Goal: Information Seeking & Learning: Check status

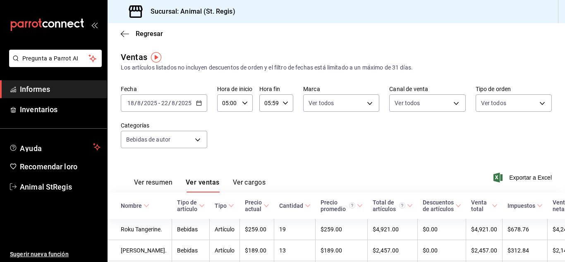
click at [288, 103] on div "05:59 Hora fin" at bounding box center [276, 102] width 34 height 17
click at [284, 127] on button "57" at bounding box center [283, 130] width 13 height 17
type input "05:57"
click at [284, 127] on font "00" at bounding box center [283, 124] width 7 height 7
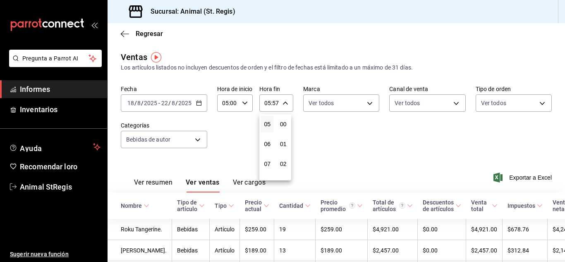
type input "05:00"
click at [266, 125] on font "05" at bounding box center [267, 124] width 7 height 7
click at [266, 125] on font "11" at bounding box center [267, 127] width 7 height 7
type input "11:00"
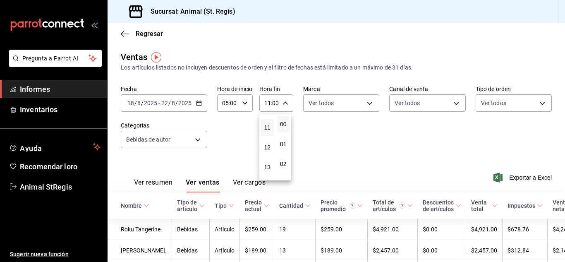
click at [205, 142] on div at bounding box center [282, 131] width 565 height 262
click at [367, 105] on body "Pregunta a Parrot AI Informes Inventarios Ayuda Recomendar loro Animal StRegis …" at bounding box center [282, 131] width 565 height 262
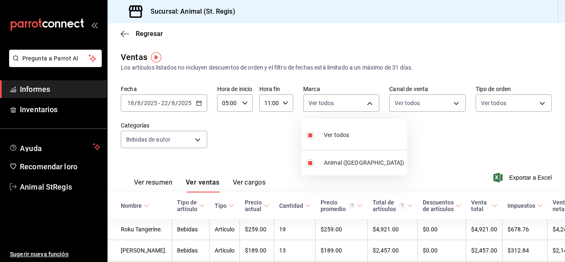
click at [436, 105] on div at bounding box center [282, 131] width 565 height 262
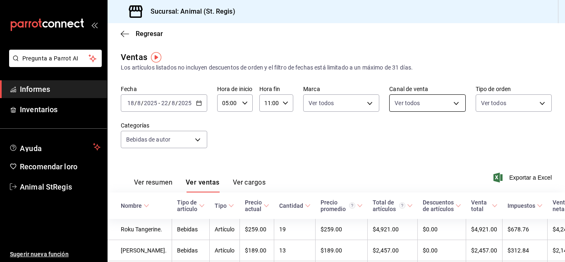
click at [456, 101] on body "Pregunta a Parrot AI Informes Inventarios Ayuda Recomendar loro Animal StRegis …" at bounding box center [282, 131] width 565 height 262
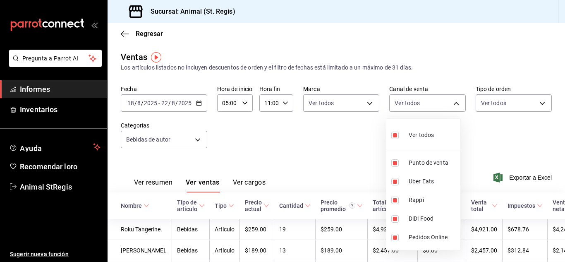
click at [531, 102] on div at bounding box center [282, 131] width 565 height 262
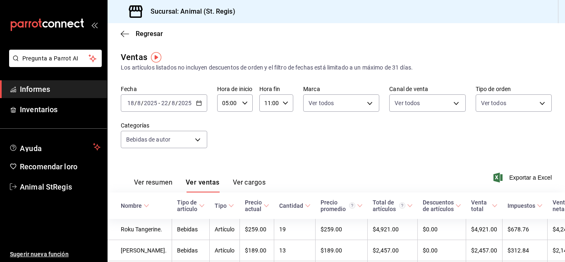
click at [531, 102] on div at bounding box center [282, 131] width 565 height 262
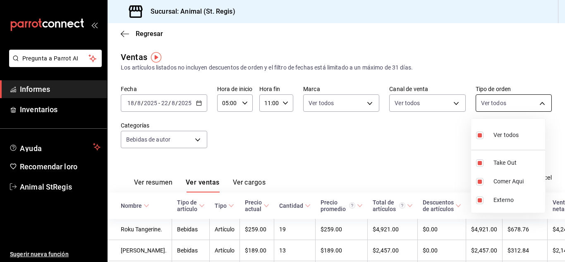
click at [532, 103] on body "Pregunta a Parrot AI Informes Inventarios Ayuda Recomendar loro Animal StRegis …" at bounding box center [282, 131] width 565 height 262
click at [199, 138] on div at bounding box center [282, 131] width 565 height 262
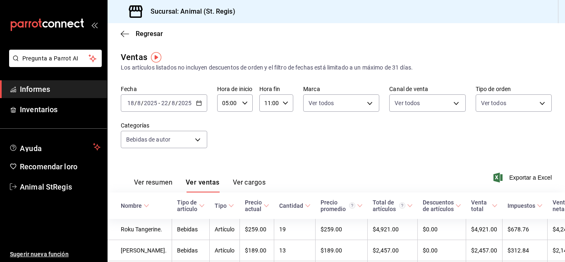
click at [199, 138] on div "Ver todos Sacar Comer aquí Externo" at bounding box center [282, 131] width 565 height 262
click at [199, 138] on body "Pregunta a Parrot AI Informes Inventarios Ayuda Recomendar loro Animal StRegis …" at bounding box center [282, 131] width 565 height 262
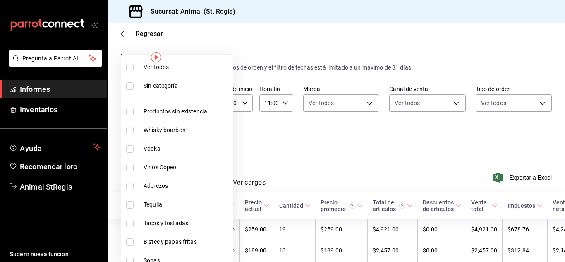
click at [134, 86] on label at bounding box center [131, 85] width 11 height 7
click at [134, 86] on input "checkbox" at bounding box center [129, 85] width 7 height 7
click at [128, 88] on input "checkbox" at bounding box center [129, 85] width 7 height 7
checkbox input "true"
click at [130, 67] on input "checkbox" at bounding box center [129, 67] width 7 height 7
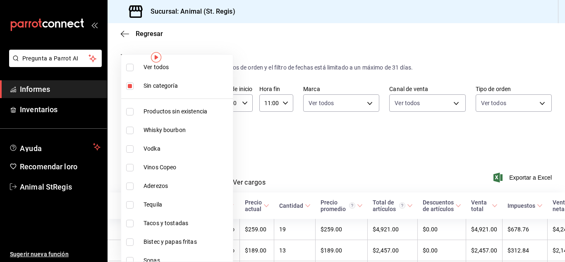
checkbox input "true"
type input "ab590da7-d0c4-47a8-ac4f-44aecaaca930,928f1d8c-49b4-4cad-a5c8-35f7885dcb7c,2440b…"
checkbox input "true"
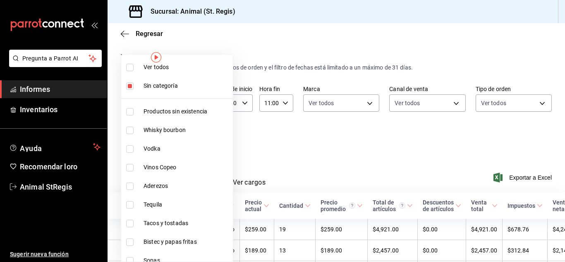
checkbox input "true"
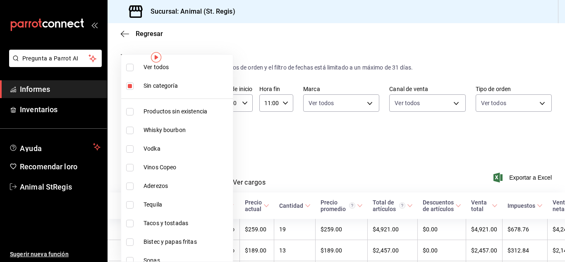
checkbox input "true"
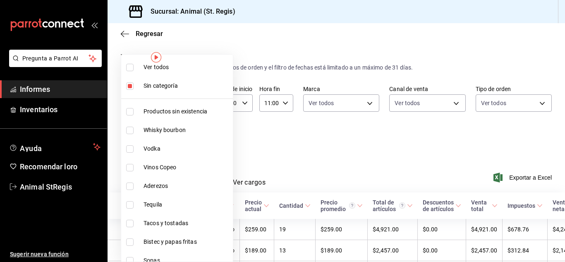
checkbox input "true"
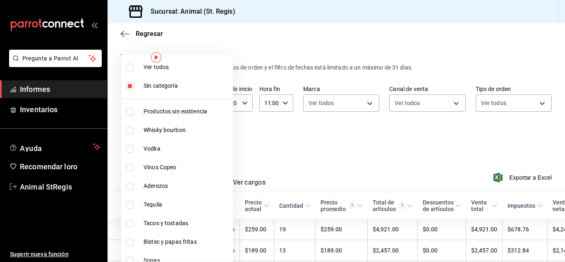
checkbox input "true"
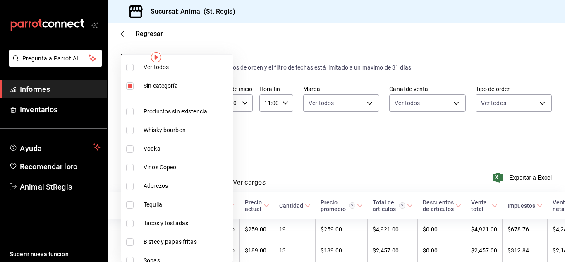
checkbox input "true"
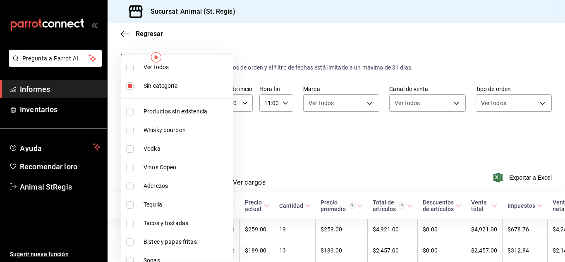
checkbox input "true"
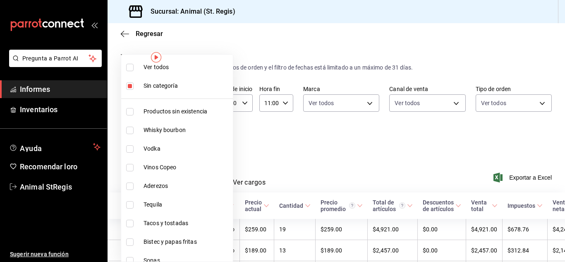
checkbox input "true"
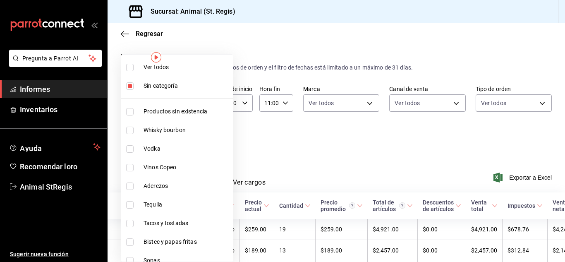
checkbox input "true"
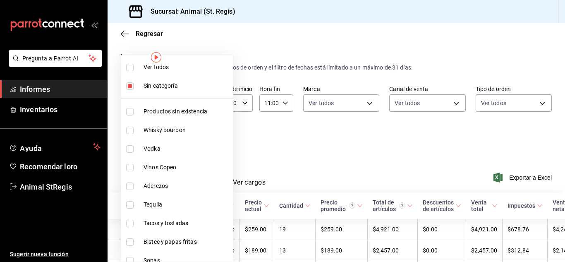
checkbox input "true"
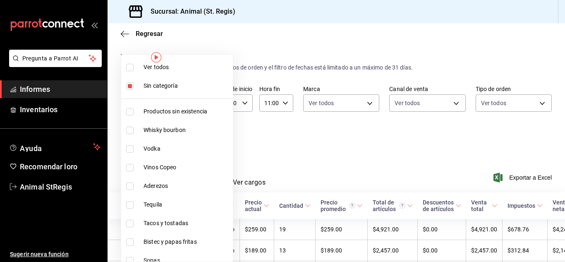
checkbox input "true"
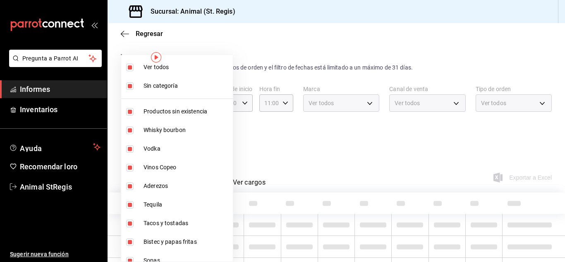
click at [129, 83] on input "checkbox" at bounding box center [129, 85] width 7 height 7
checkbox input "false"
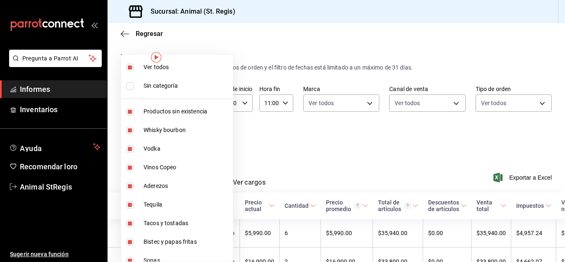
click at [322, 138] on div at bounding box center [282, 131] width 565 height 262
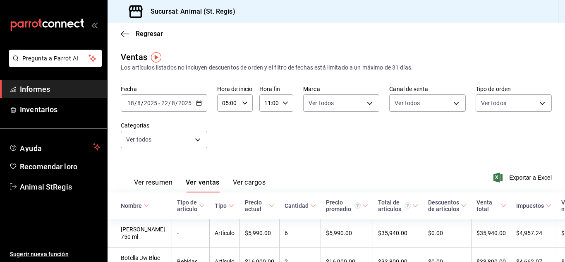
click at [150, 182] on font "Ver resumen" at bounding box center [153, 182] width 38 height 8
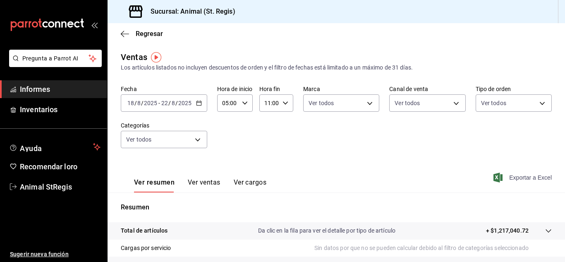
click at [528, 180] on font "Exportar a Excel" at bounding box center [530, 177] width 43 height 7
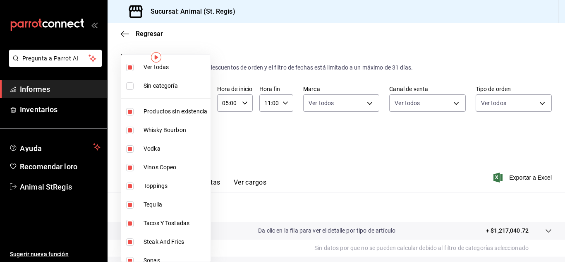
click at [196, 136] on body "Pregunta a Parrot AI Informes Inventarios Ayuda Recomendar loro Animal StRegis …" at bounding box center [282, 131] width 565 height 262
click at [129, 89] on input "checkbox" at bounding box center [129, 85] width 7 height 7
checkbox input "true"
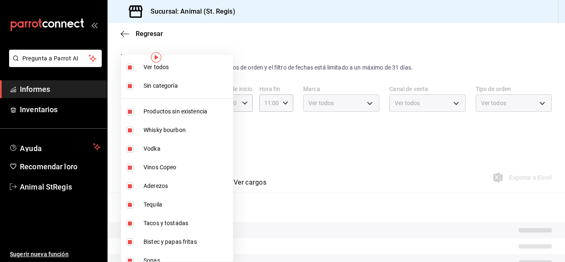
click at [129, 71] on input "checkbox" at bounding box center [129, 67] width 7 height 7
checkbox input "false"
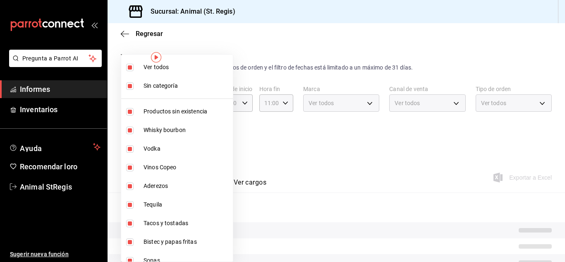
checkbox input "false"
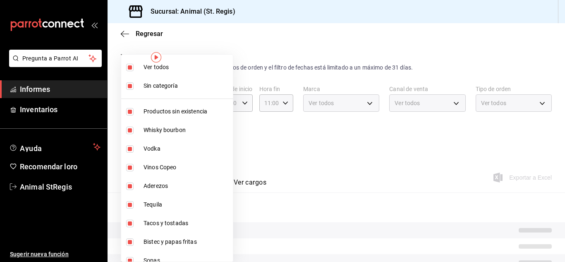
checkbox input "false"
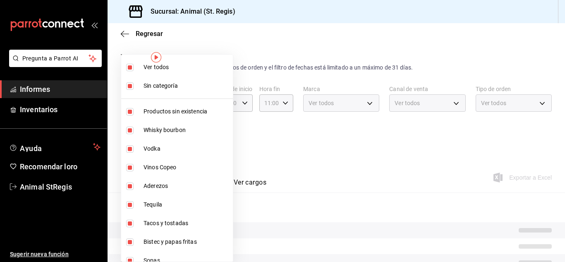
checkbox input "false"
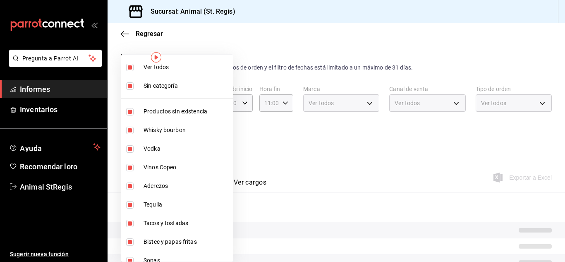
checkbox input "false"
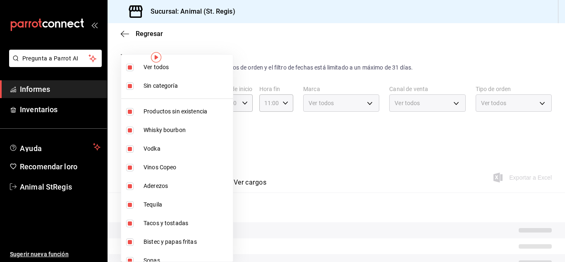
checkbox input "false"
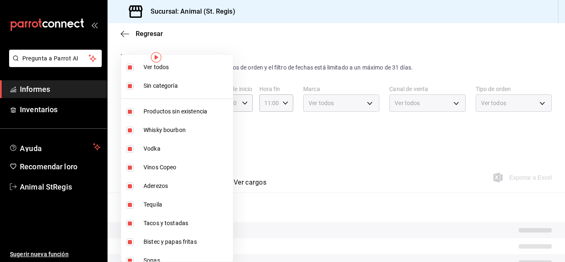
checkbox input "false"
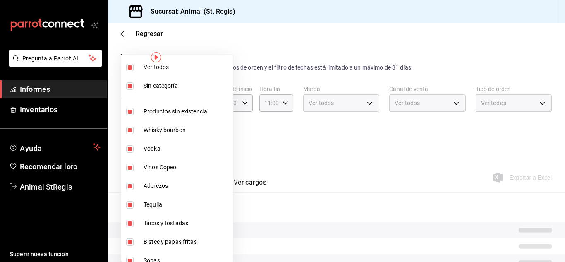
checkbox input "false"
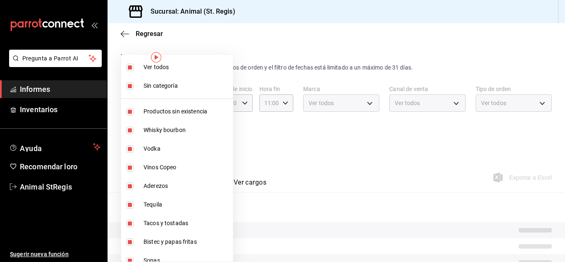
checkbox input "false"
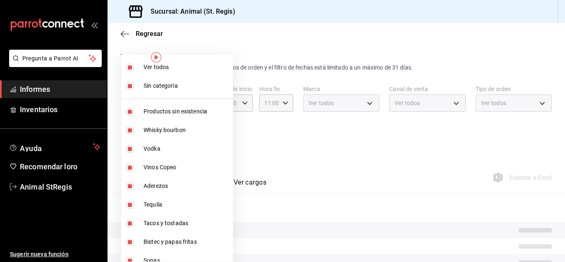
checkbox input "false"
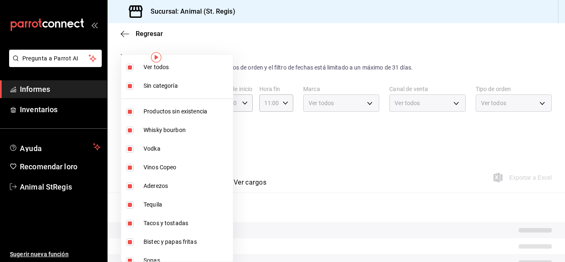
checkbox input "false"
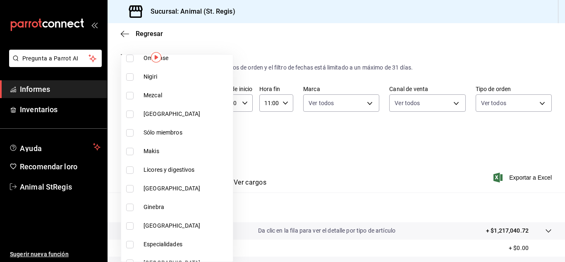
scroll to position [479, 0]
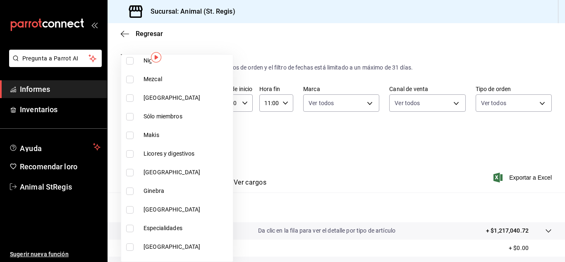
click at [128, 103] on li "[GEOGRAPHIC_DATA]" at bounding box center [177, 98] width 112 height 19
type input "fe77db7f-0570-42a0-9746-6133063127ac"
checkbox input "true"
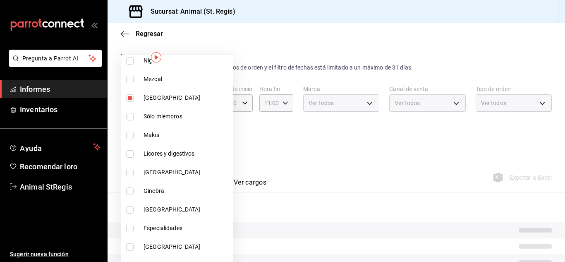
click at [327, 129] on div at bounding box center [282, 131] width 565 height 262
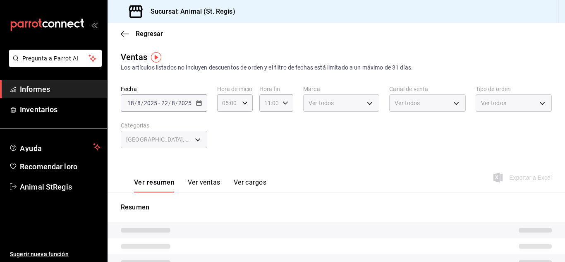
click at [201, 179] on font "Ver ventas" at bounding box center [204, 182] width 33 height 8
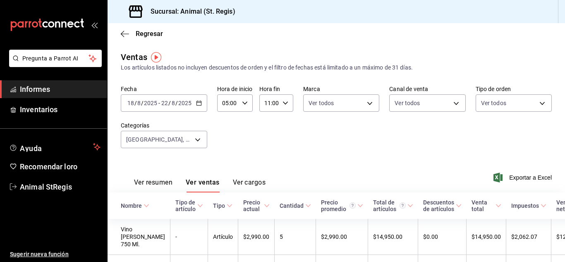
click at [201, 101] on \(Stroke\) "button" at bounding box center [199, 103] width 5 height 5
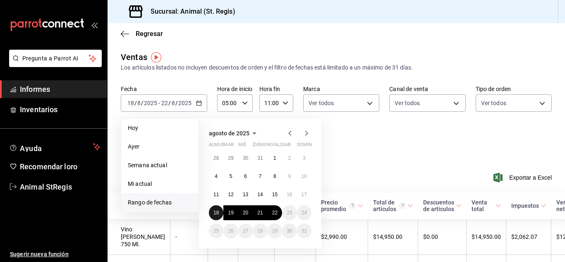
click at [213, 213] on button "18" at bounding box center [216, 212] width 14 height 15
click at [226, 213] on button "19" at bounding box center [230, 212] width 14 height 15
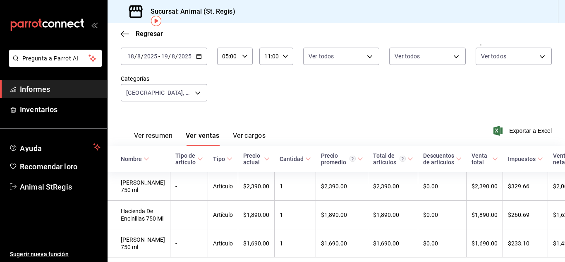
scroll to position [36, 0]
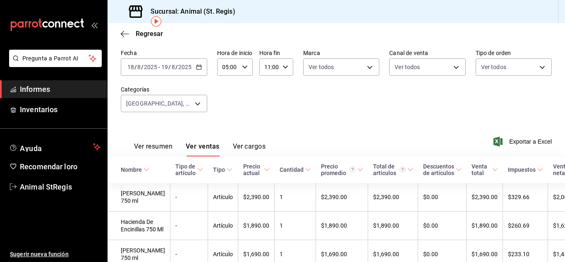
click at [199, 67] on icon "button" at bounding box center [199, 67] width 6 height 6
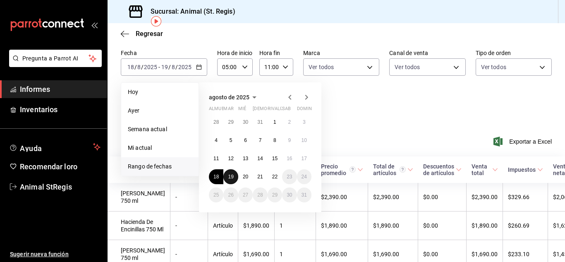
click at [228, 172] on button "19" at bounding box center [230, 176] width 14 height 15
click at [247, 177] on font "20" at bounding box center [245, 177] width 5 height 6
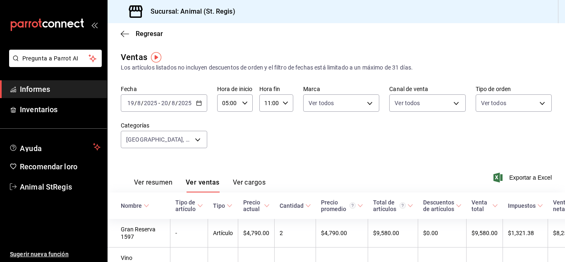
click at [199, 105] on \(Stroke\) "button" at bounding box center [199, 103] width 5 height 5
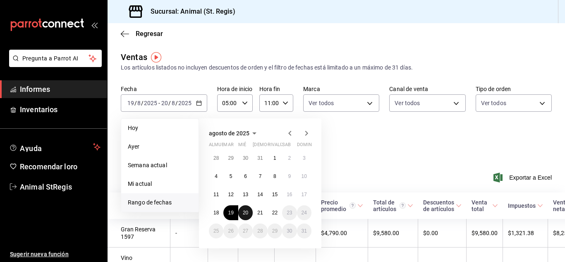
click at [247, 211] on font "20" at bounding box center [245, 213] width 5 height 6
click at [257, 213] on button "21" at bounding box center [260, 212] width 14 height 15
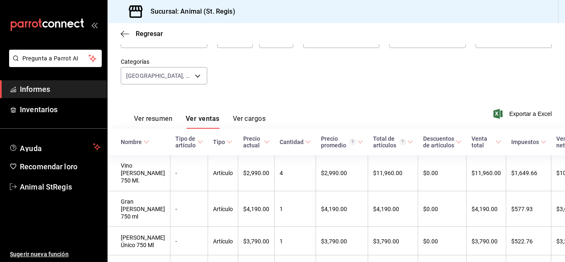
scroll to position [73, 0]
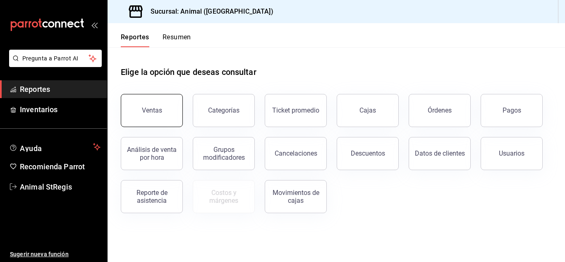
click at [150, 119] on button "Ventas" at bounding box center [152, 110] width 62 height 33
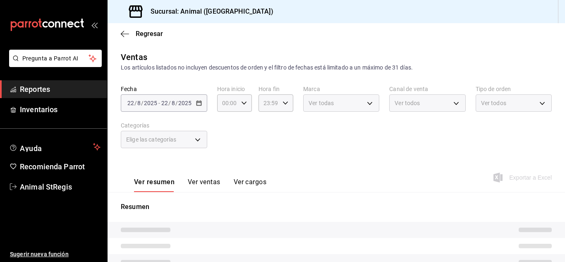
type input "05:00"
type input "11:00"
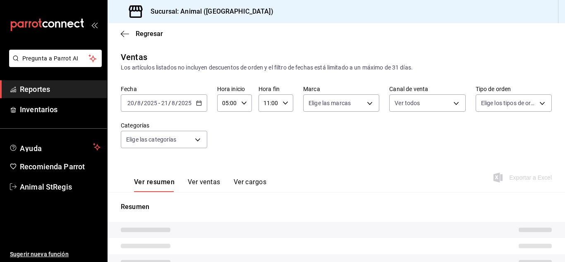
type input "PARROT,UBER_EATS,RAPPI,DIDI_FOOD,ONLINE"
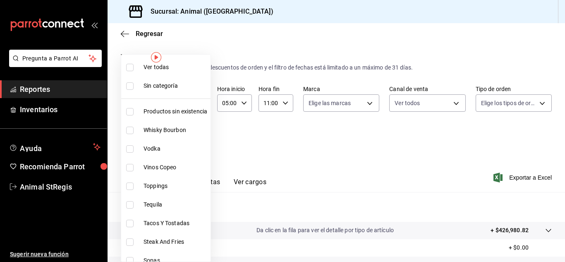
click at [199, 140] on body "Pregunta a Parrot AI Reportes Inventarios Ayuda Recomienda Parrot Animal StRegi…" at bounding box center [282, 131] width 565 height 262
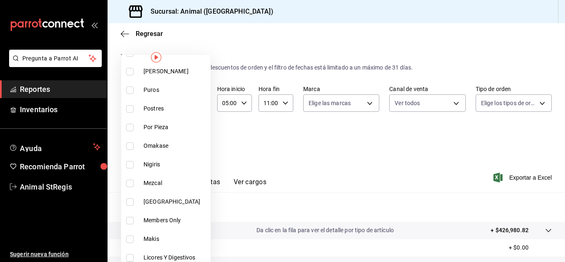
scroll to position [379, 0]
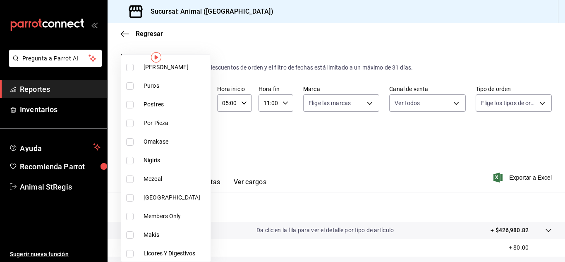
click at [126, 201] on input "checkbox" at bounding box center [129, 197] width 7 height 7
checkbox input "true"
type input "fe77db7f-0570-42a0-9746-6133063127ac"
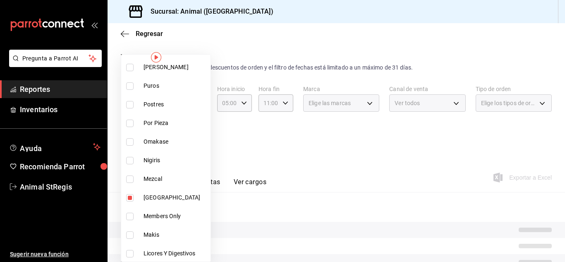
click at [260, 142] on div at bounding box center [282, 131] width 565 height 262
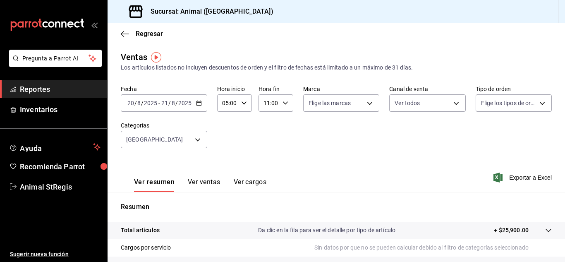
click at [199, 101] on icon "button" at bounding box center [199, 103] width 6 height 6
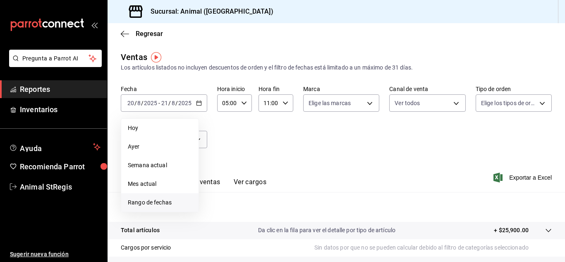
click at [164, 207] on li "Rango de fechas" at bounding box center [159, 202] width 77 height 19
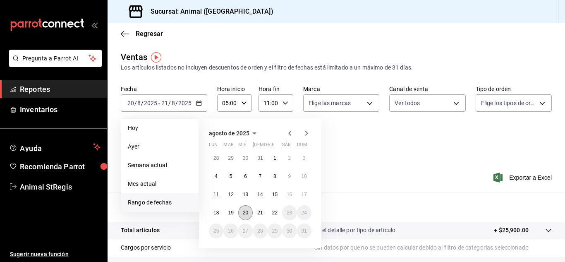
click at [241, 214] on button "20" at bounding box center [245, 212] width 14 height 15
click at [264, 212] on button "21" at bounding box center [260, 212] width 14 height 15
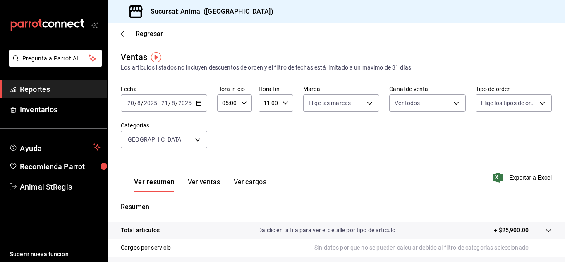
click at [204, 182] on button "Ver ventas" at bounding box center [204, 185] width 33 height 14
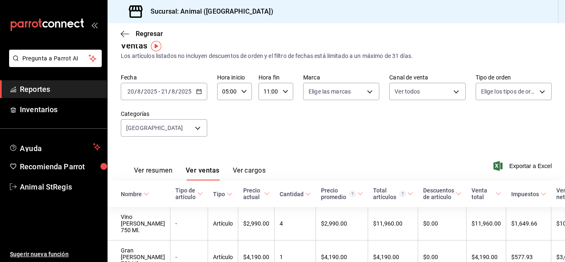
scroll to position [8, 0]
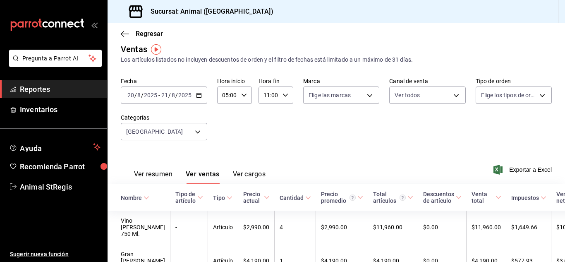
click at [202, 96] on div "2025-08-20 20 / 8 / 2025 - 2025-08-21 21 / 8 / 2025" at bounding box center [164, 94] width 86 height 17
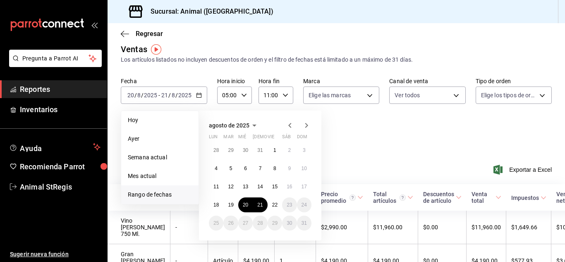
click at [466, 136] on div "Fecha 2025-08-20 20 / 8 / 2025 - 2025-08-21 21 / 8 / 2025 Hoy Ayer Semana actua…" at bounding box center [336, 113] width 431 height 73
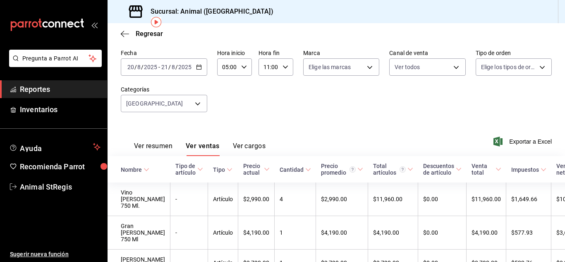
scroll to position [35, 0]
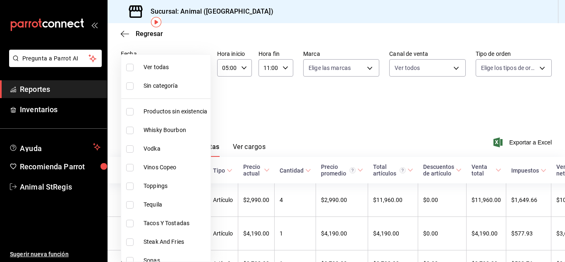
click at [204, 106] on body "Pregunta a Parrot AI Reportes Inventarios Ayuda Recomienda Parrot Animal StRegi…" at bounding box center [282, 131] width 565 height 262
click at [254, 94] on div at bounding box center [282, 131] width 565 height 262
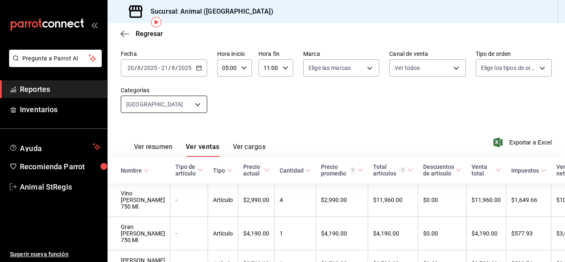
click at [197, 104] on body "Pregunta a Parrot AI Reportes Inventarios Ayuda Recomienda Parrot Animal StRegi…" at bounding box center [282, 131] width 565 height 262
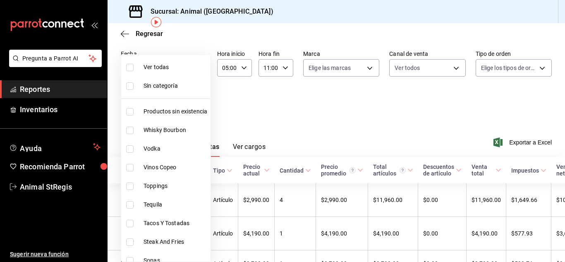
click at [252, 98] on div at bounding box center [282, 131] width 565 height 262
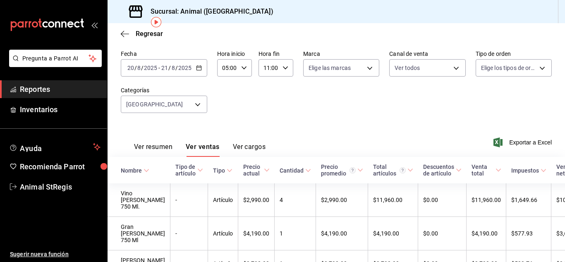
click at [198, 67] on \(Stroke\) "button" at bounding box center [199, 67] width 5 height 0
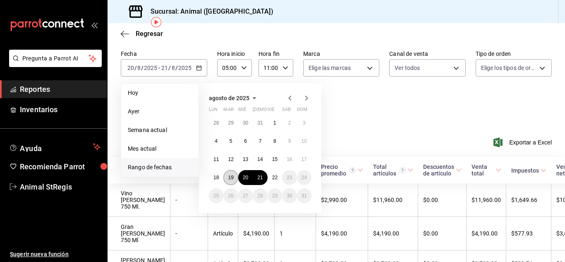
click at [233, 180] on abbr "19" at bounding box center [230, 178] width 5 height 6
click at [246, 180] on abbr "20" at bounding box center [245, 178] width 5 height 6
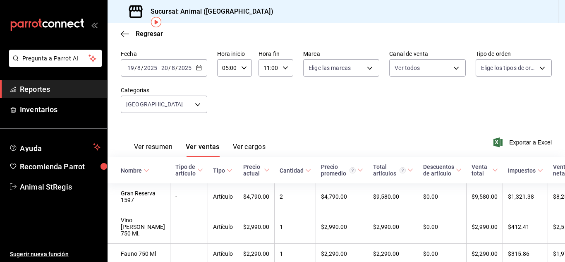
click at [198, 72] on div "2025-08-19 19 / 8 / 2025 - 2025-08-20 20 / 8 / 2025" at bounding box center [164, 67] width 86 height 17
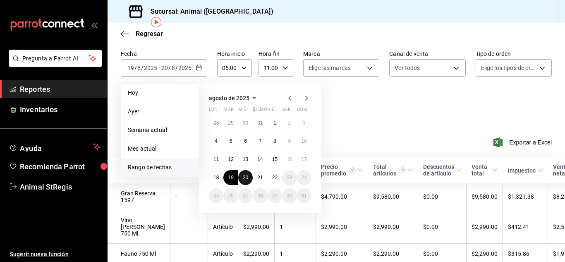
click at [251, 176] on button "20" at bounding box center [245, 177] width 14 height 15
click at [259, 177] on abbr "21" at bounding box center [259, 178] width 5 height 6
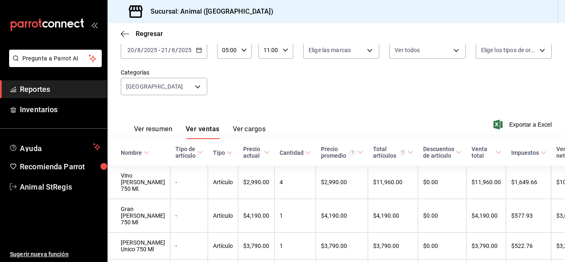
scroll to position [46, 0]
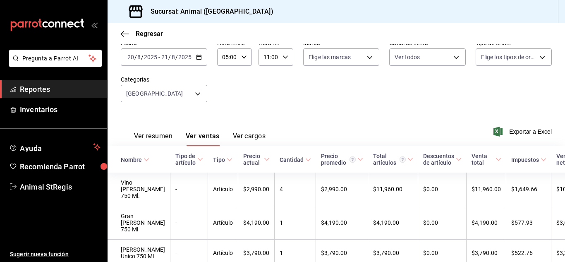
click at [202, 59] on div "2025-08-20 20 / 8 / 2025 - 2025-08-21 21 / 8 / 2025" at bounding box center [164, 56] width 86 height 17
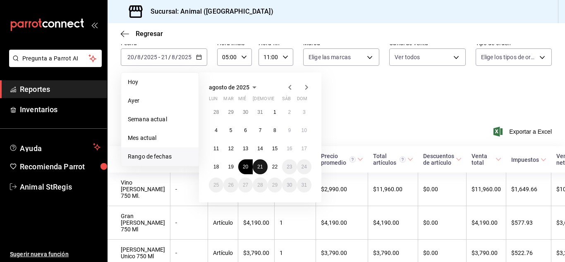
click at [262, 167] on abbr "21" at bounding box center [259, 167] width 5 height 6
click at [273, 169] on abbr "22" at bounding box center [274, 167] width 5 height 6
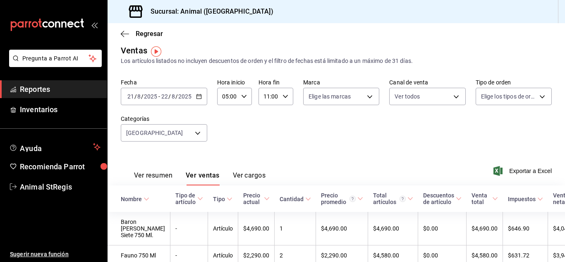
scroll to position [5, 0]
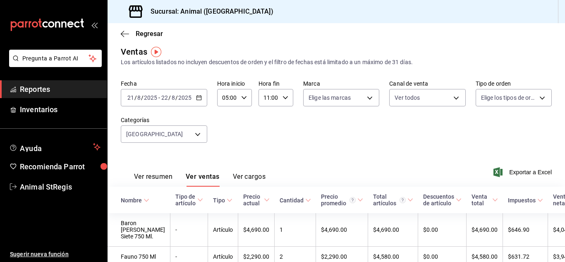
click at [199, 101] on div "2025-08-21 21 / 8 / 2025 - 2025-08-22 22 / 8 / 2025" at bounding box center [164, 97] width 86 height 17
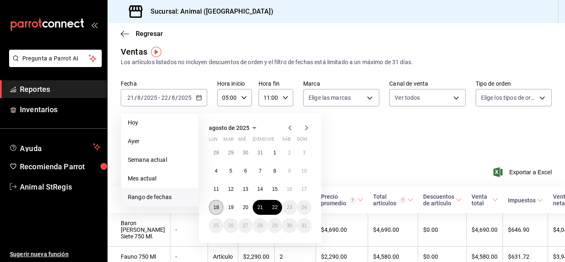
click at [216, 210] on abbr "18" at bounding box center [215, 207] width 5 height 6
click at [265, 209] on button "21" at bounding box center [260, 207] width 14 height 15
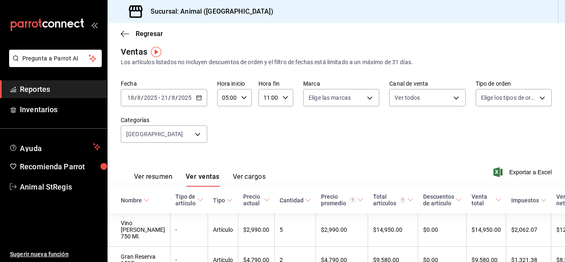
click at [162, 179] on button "Ver resumen" at bounding box center [153, 180] width 38 height 14
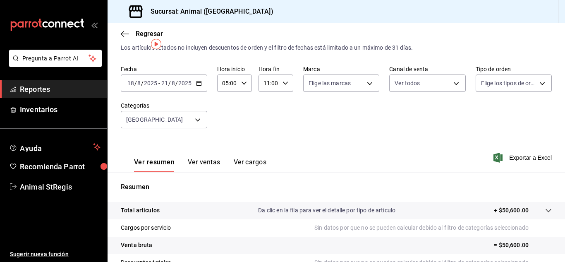
scroll to position [12, 0]
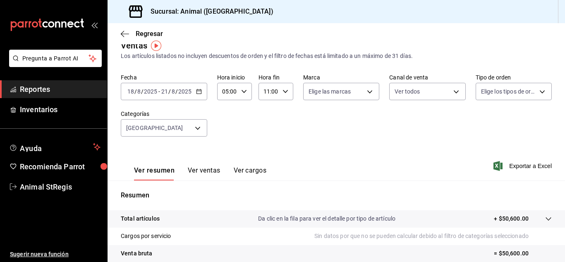
click at [197, 89] on icon "button" at bounding box center [199, 92] width 6 height 6
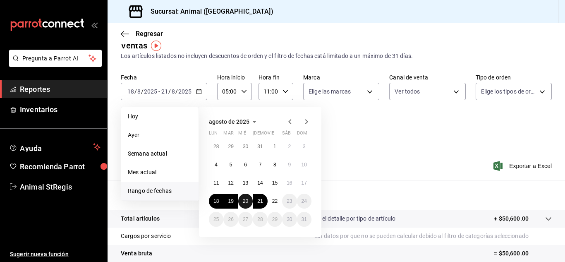
click at [245, 201] on abbr "20" at bounding box center [245, 201] width 5 height 6
click at [261, 201] on abbr "21" at bounding box center [259, 201] width 5 height 6
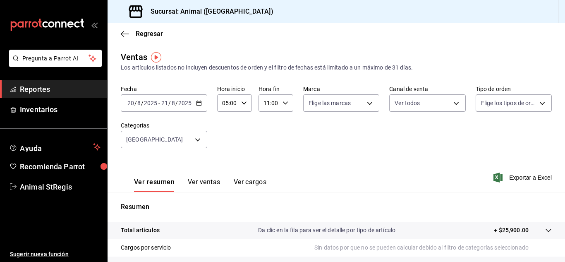
click at [202, 101] on div "2025-08-20 20 / 8 / 2025 - 2025-08-21 21 / 8 / 2025" at bounding box center [164, 102] width 86 height 17
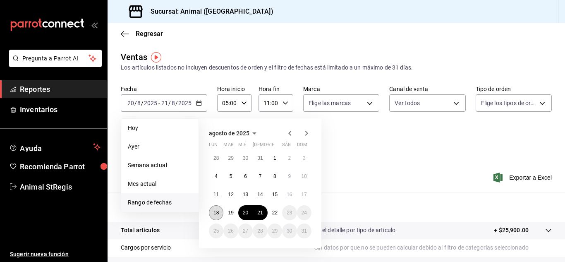
click at [216, 207] on button "18" at bounding box center [216, 212] width 14 height 15
click at [264, 212] on button "21" at bounding box center [260, 212] width 14 height 15
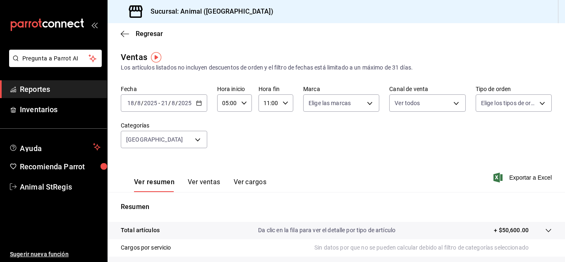
click at [199, 103] on \(Stroke\) "button" at bounding box center [199, 102] width 5 height 0
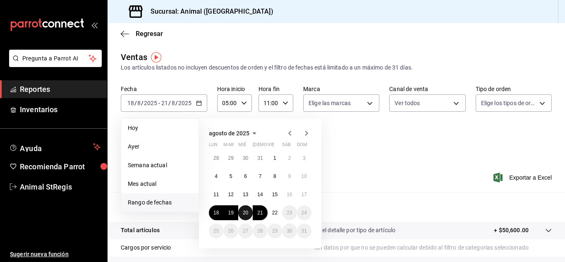
click at [248, 209] on button "20" at bounding box center [245, 212] width 14 height 15
click at [260, 209] on button "21" at bounding box center [260, 212] width 14 height 15
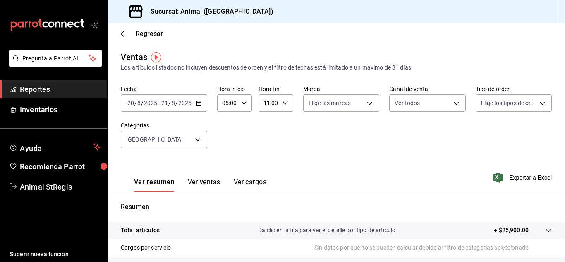
click at [205, 182] on button "Ver ventas" at bounding box center [204, 185] width 33 height 14
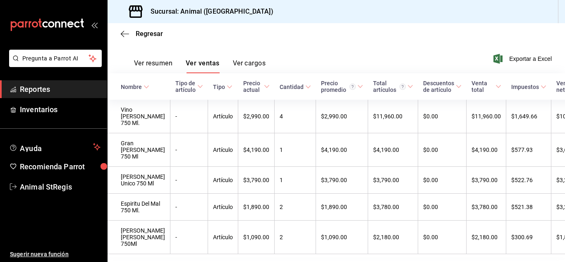
scroll to position [117, 0]
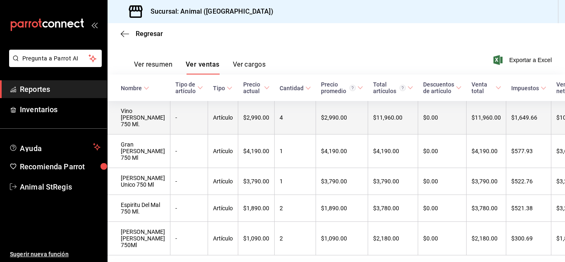
click at [551, 125] on td "$10,310.34" at bounding box center [575, 118] width 48 height 34
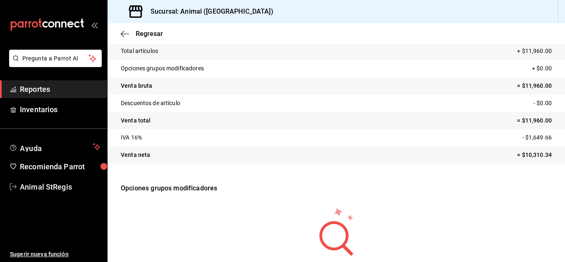
scroll to position [41, 0]
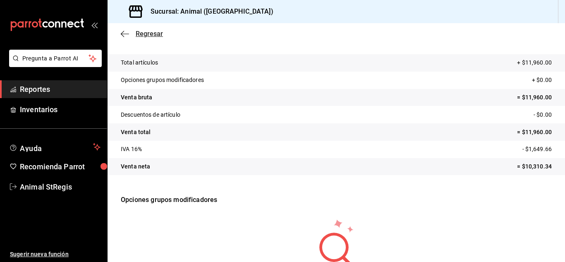
click at [130, 34] on span "Regresar" at bounding box center [142, 34] width 42 height 8
click at [125, 34] on icon "button" at bounding box center [125, 34] width 8 height 0
click at [146, 36] on span "Regresar" at bounding box center [149, 34] width 27 height 8
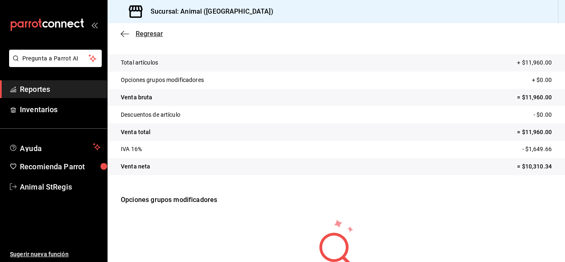
click at [146, 36] on span "Regresar" at bounding box center [149, 34] width 27 height 8
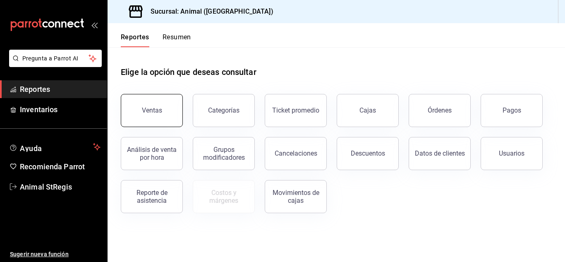
click at [145, 106] on button "Ventas" at bounding box center [152, 110] width 62 height 33
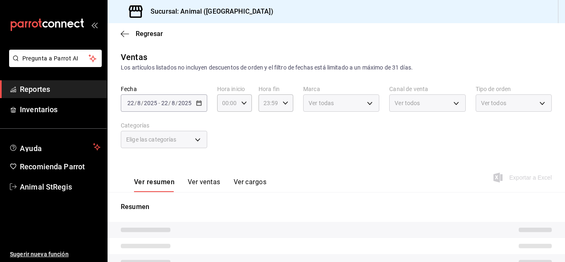
type input "05:00"
type input "11:00"
type input "PARROT,UBER_EATS,RAPPI,DIDI_FOOD,ONLINE"
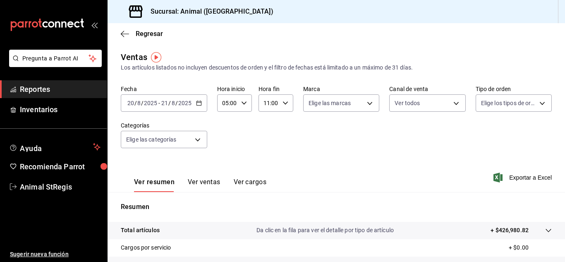
click at [195, 103] on div "[DATE] [DATE] - [DATE] [DATE]" at bounding box center [164, 102] width 86 height 17
click at [198, 134] on body "Pregunta a Parrot AI Reportes Inventarios Ayuda Recomienda Parrot Animal StRegi…" at bounding box center [282, 131] width 565 height 262
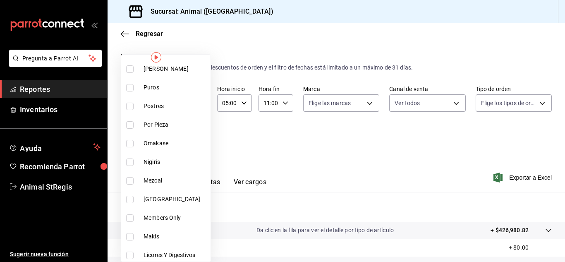
scroll to position [384, 0]
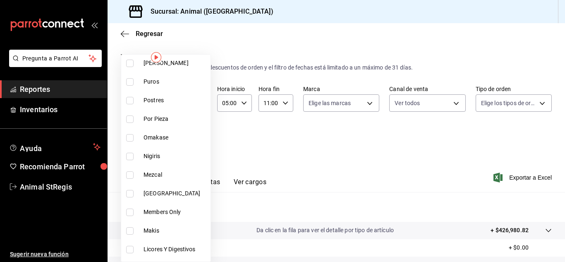
click at [130, 193] on input "checkbox" at bounding box center [129, 193] width 7 height 7
checkbox input "true"
type input "fe77db7f-0570-42a0-9746-6133063127ac"
click at [244, 163] on div at bounding box center [282, 131] width 565 height 262
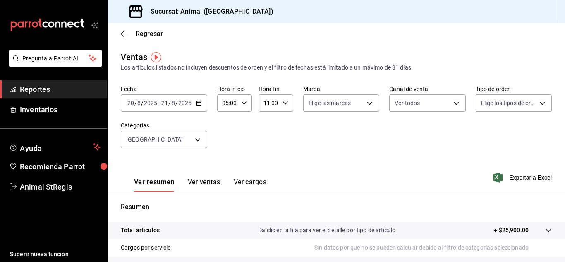
click at [202, 178] on button "Ver ventas" at bounding box center [204, 185] width 33 height 14
